Goal: Information Seeking & Learning: Learn about a topic

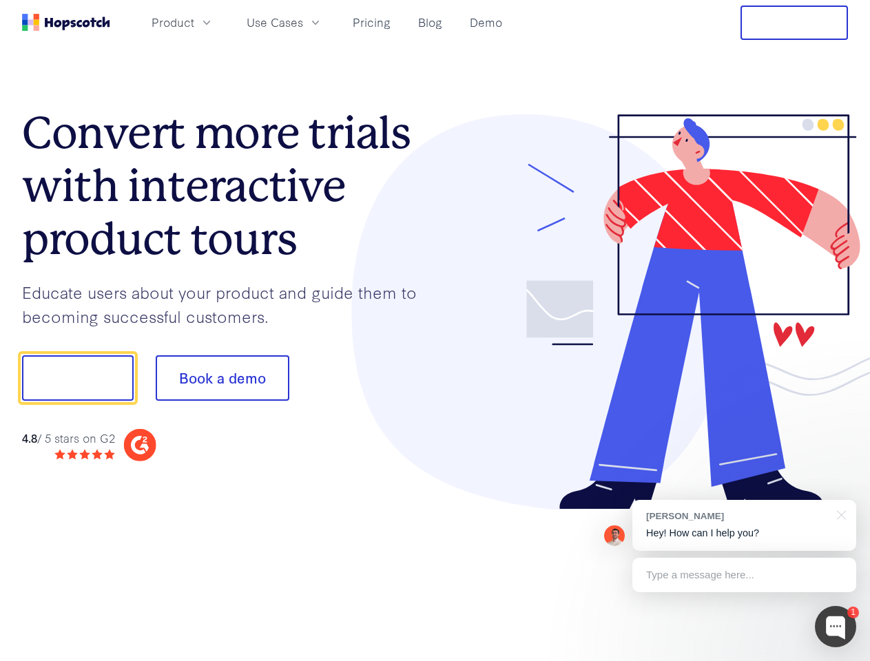
click at [435, 331] on div at bounding box center [641, 312] width 413 height 396
click at [194, 22] on span "Product" at bounding box center [173, 22] width 43 height 17
click at [303, 22] on span "Use Cases" at bounding box center [275, 22] width 56 height 17
click at [794, 23] on button "Free Trial" at bounding box center [793, 23] width 107 height 34
click at [77, 378] on button "Show me!" at bounding box center [78, 377] width 112 height 45
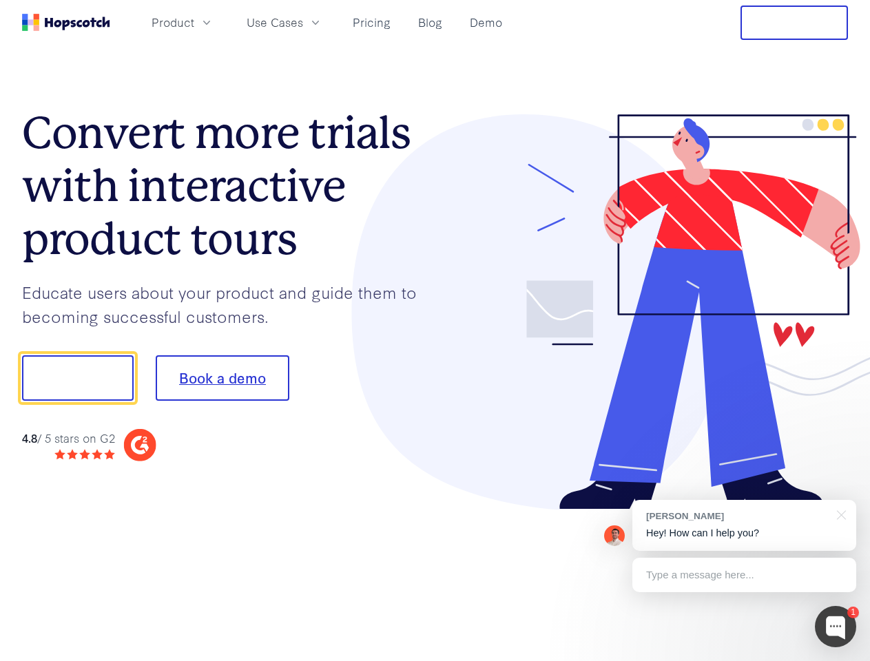
click at [222, 378] on button "Book a demo" at bounding box center [223, 377] width 134 height 45
click at [835, 627] on div at bounding box center [835, 626] width 41 height 41
click at [744, 526] on div "[PERSON_NAME] Hey! How can I help you?" at bounding box center [744, 525] width 224 height 51
click at [839, 514] on div at bounding box center [839, 514] width 34 height 28
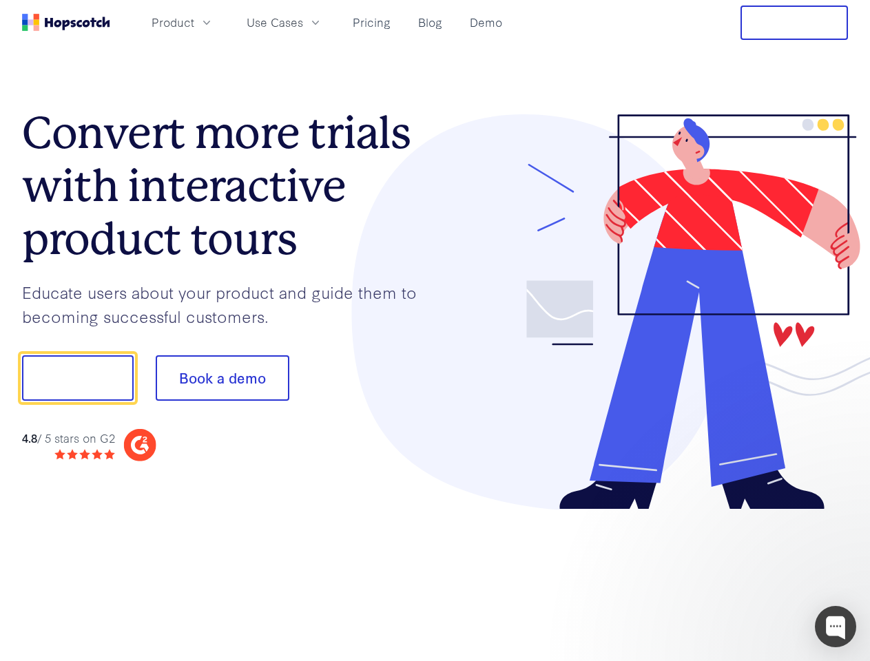
click at [744, 575] on div at bounding box center [727, 468] width 258 height 275
